Goal: Transaction & Acquisition: Purchase product/service

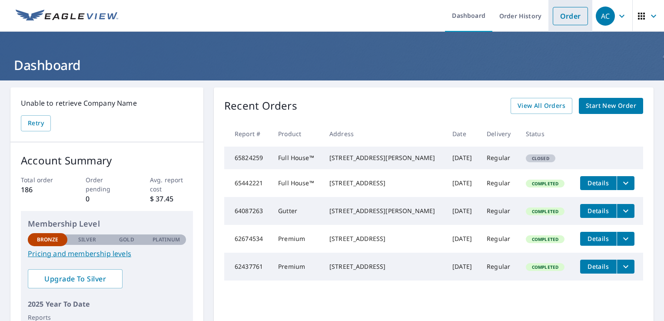
click at [571, 23] on link "Order" at bounding box center [570, 16] width 35 height 18
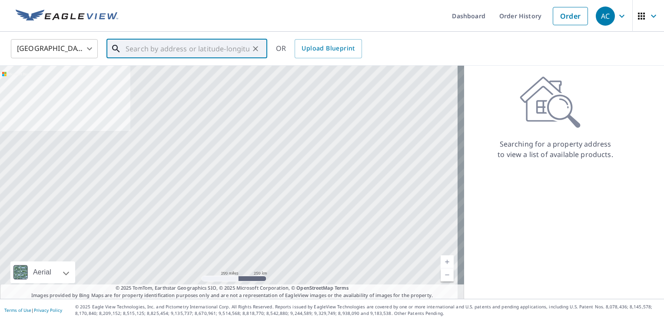
click at [214, 44] on input "text" at bounding box center [188, 48] width 124 height 24
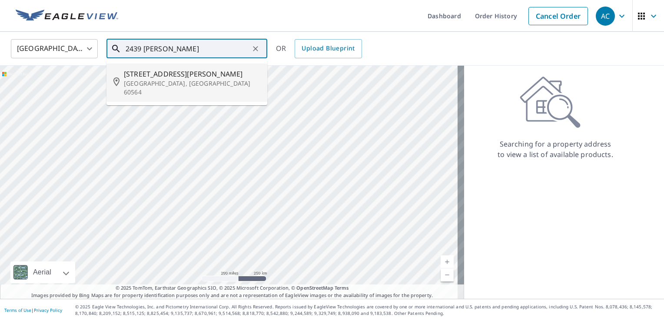
click at [173, 76] on span "[STREET_ADDRESS][PERSON_NAME]" at bounding box center [192, 74] width 136 height 10
type input "[STREET_ADDRESS][PERSON_NAME]"
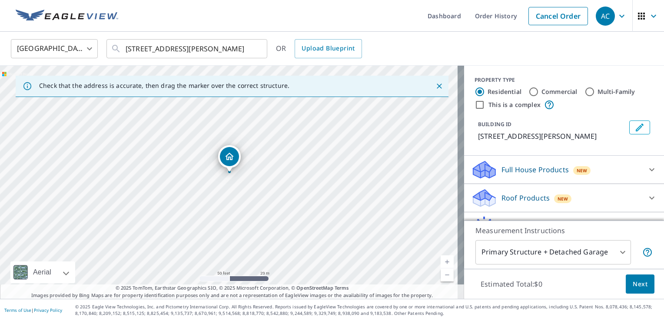
click at [236, 175] on div "[STREET_ADDRESS][PERSON_NAME]" at bounding box center [232, 182] width 464 height 233
drag, startPoint x: 225, startPoint y: 160, endPoint x: 227, endPoint y: 164, distance: 4.5
drag, startPoint x: 308, startPoint y: 145, endPoint x: 298, endPoint y: 156, distance: 14.5
click at [298, 156] on div "[STREET_ADDRESS][PERSON_NAME]" at bounding box center [232, 182] width 464 height 233
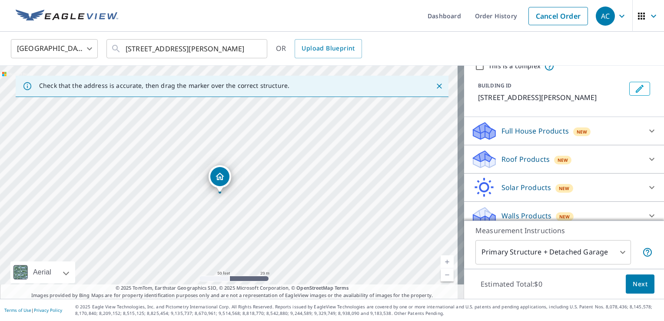
scroll to position [47, 0]
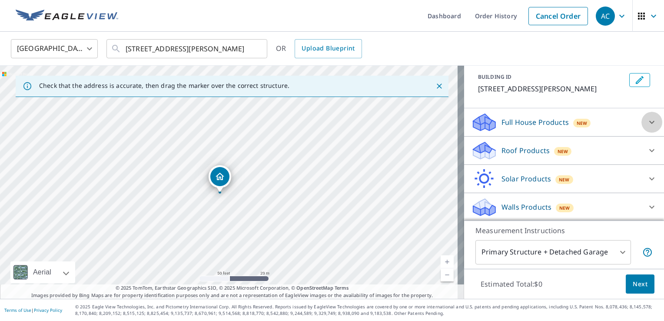
click at [649, 122] on icon at bounding box center [651, 122] width 5 height 3
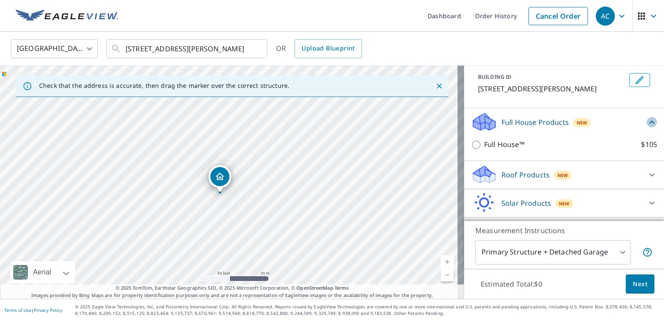
click at [649, 122] on icon at bounding box center [651, 121] width 5 height 3
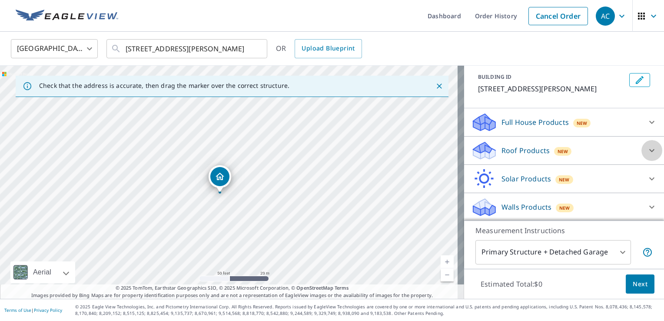
click at [646, 145] on icon at bounding box center [651, 150] width 10 height 10
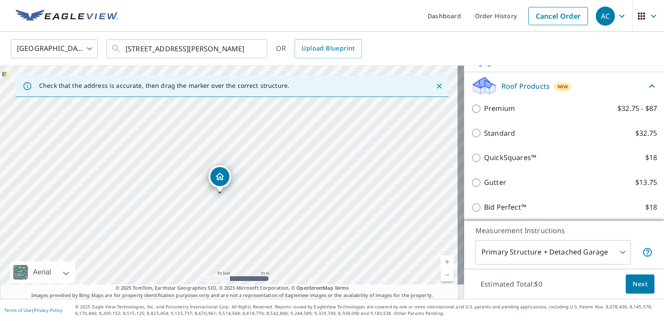
scroll to position [110, 0]
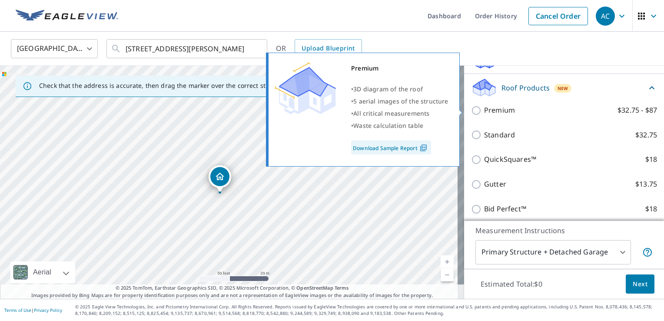
click at [557, 106] on label "Premium $32.75 - $87" at bounding box center [570, 110] width 173 height 11
click at [484, 106] on input "Premium $32.75 - $87" at bounding box center [477, 110] width 13 height 10
checkbox input "true"
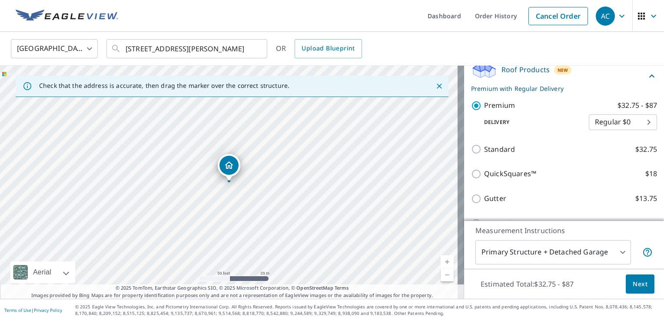
scroll to position [123, 0]
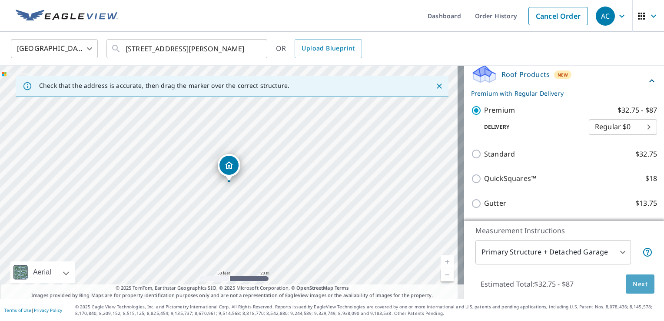
click at [637, 280] on span "Next" at bounding box center [639, 283] width 15 height 11
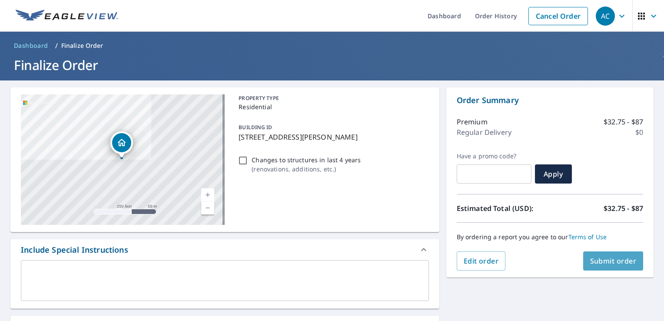
click at [629, 254] on button "Submit order" at bounding box center [613, 260] width 60 height 19
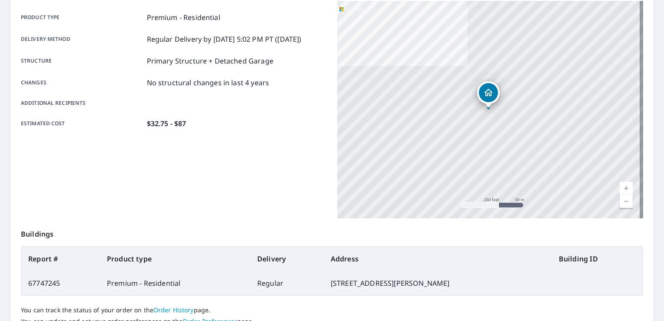
scroll to position [119, 0]
